Goal: Task Accomplishment & Management: Use online tool/utility

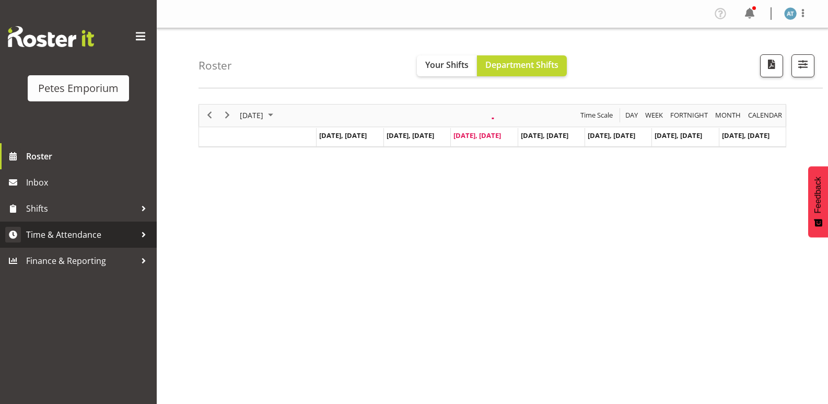
click at [94, 236] on span "Time & Attendance" at bounding box center [81, 235] width 110 height 16
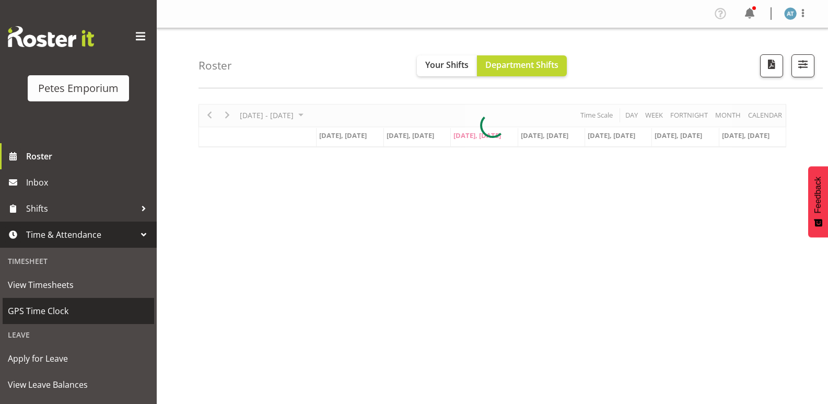
click at [62, 299] on link "GPS Time Clock" at bounding box center [79, 311] width 152 height 26
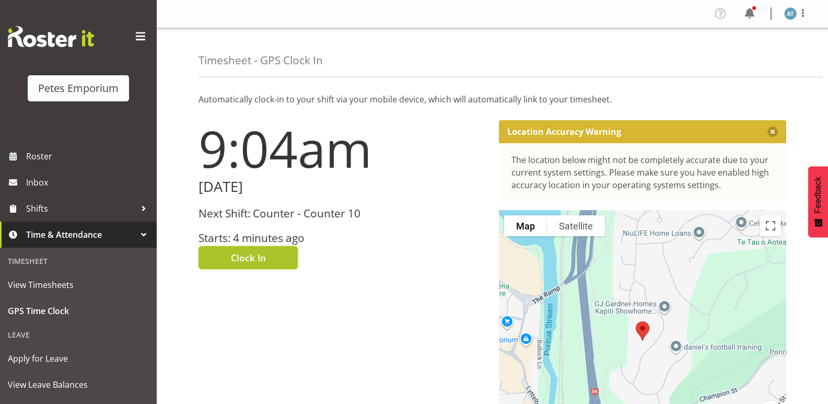
click at [275, 253] on button "Clock In" at bounding box center [248, 257] width 99 height 23
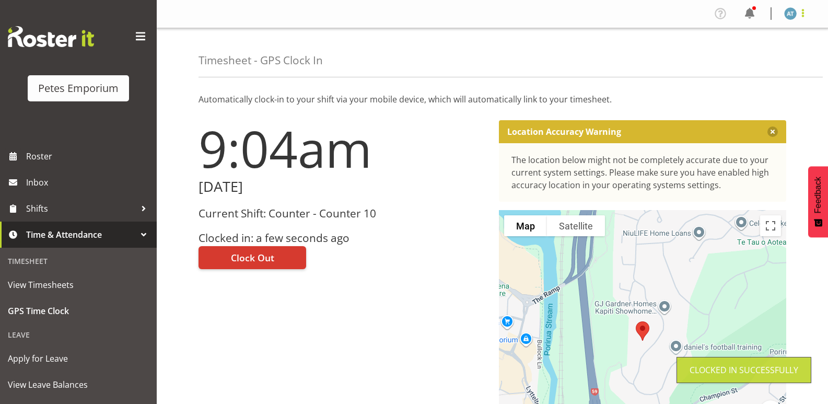
click at [802, 13] on span at bounding box center [803, 13] width 13 height 13
click at [764, 55] on link "Log Out" at bounding box center [759, 54] width 100 height 19
